Goal: Navigation & Orientation: Find specific page/section

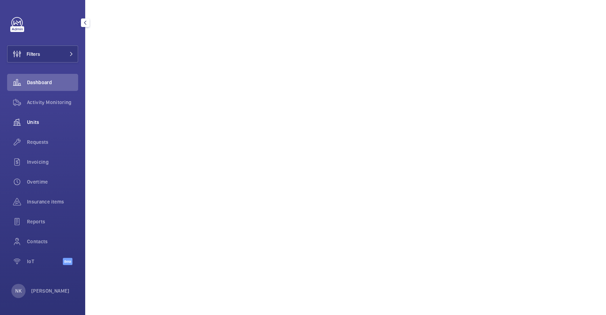
scroll to position [94, 0]
click at [33, 101] on span "Activity Monitoring" at bounding box center [52, 102] width 51 height 7
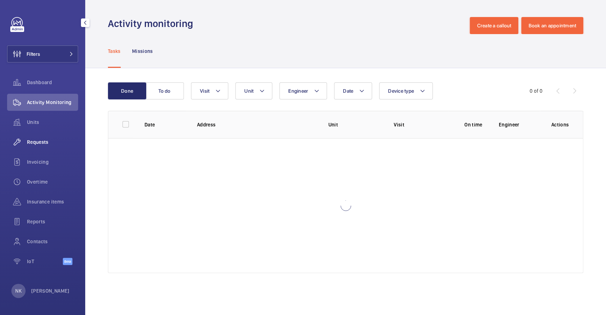
click at [48, 141] on span "Requests" at bounding box center [52, 141] width 51 height 7
